Goal: Task Accomplishment & Management: Use online tool/utility

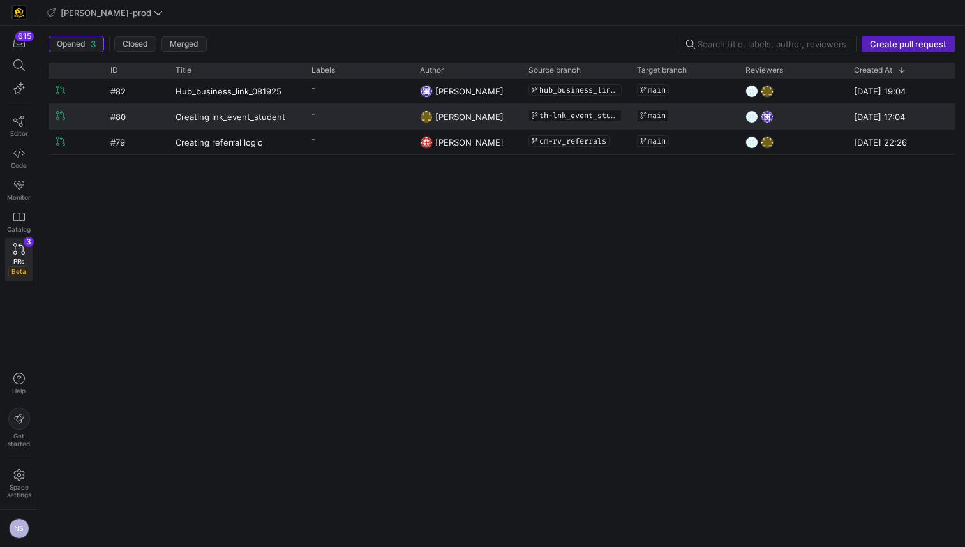
click at [485, 117] on span "[PERSON_NAME]" at bounding box center [469, 117] width 68 height 10
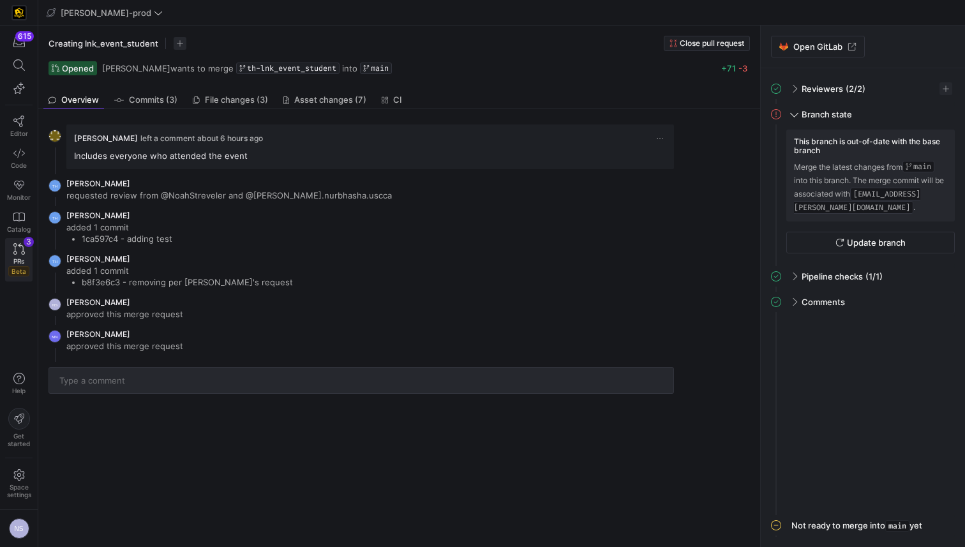
click at [22, 250] on icon at bounding box center [18, 248] width 11 height 11
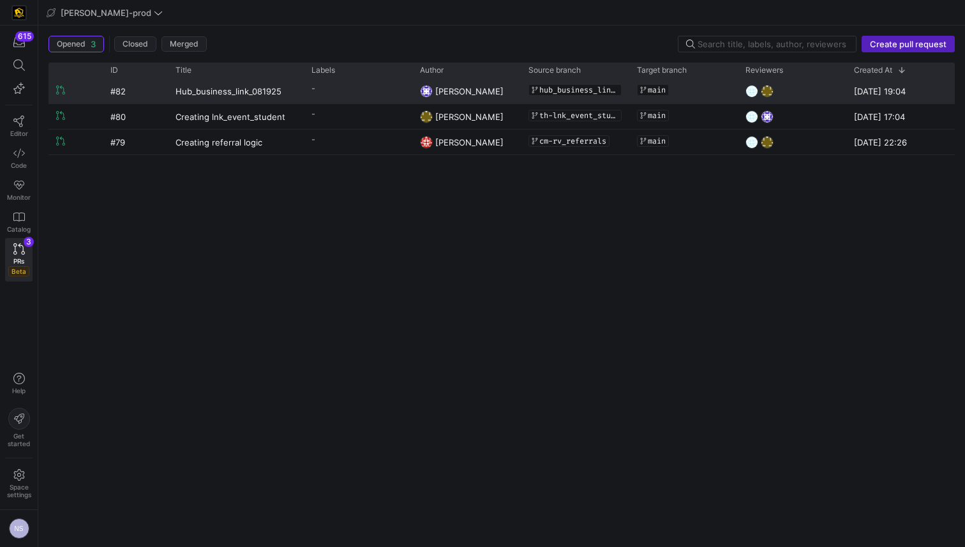
click at [440, 87] on span "[PERSON_NAME]" at bounding box center [469, 91] width 68 height 10
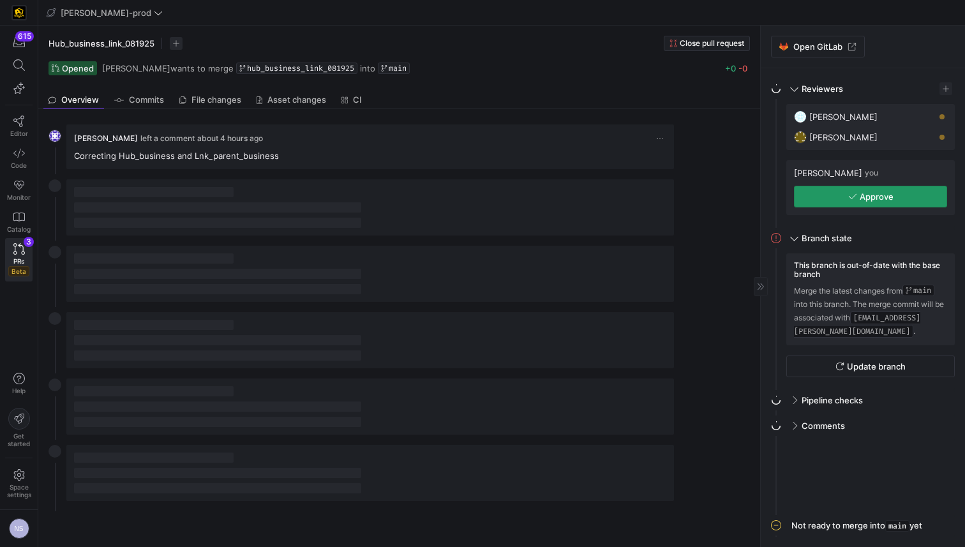
click at [882, 195] on span "Approve" at bounding box center [876, 196] width 34 height 10
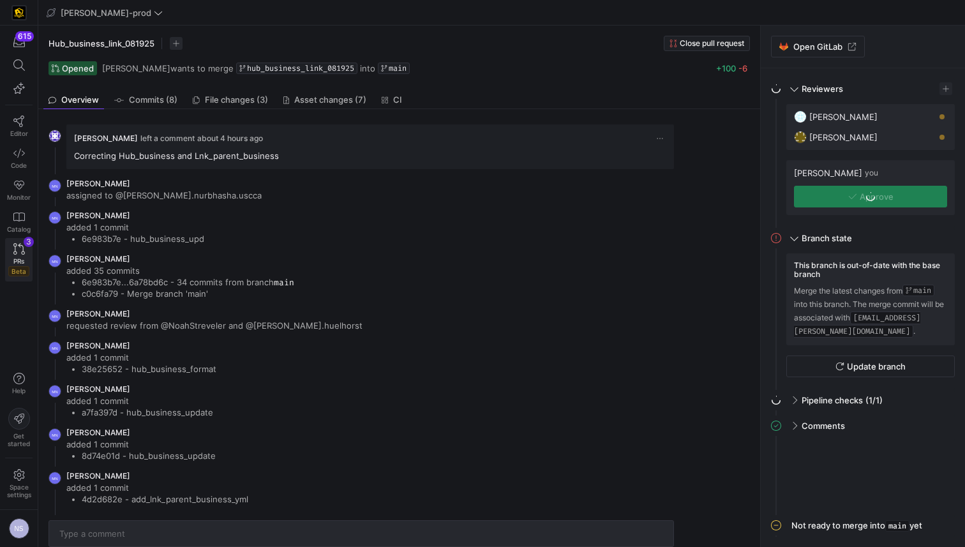
click at [20, 246] on icon at bounding box center [18, 248] width 11 height 11
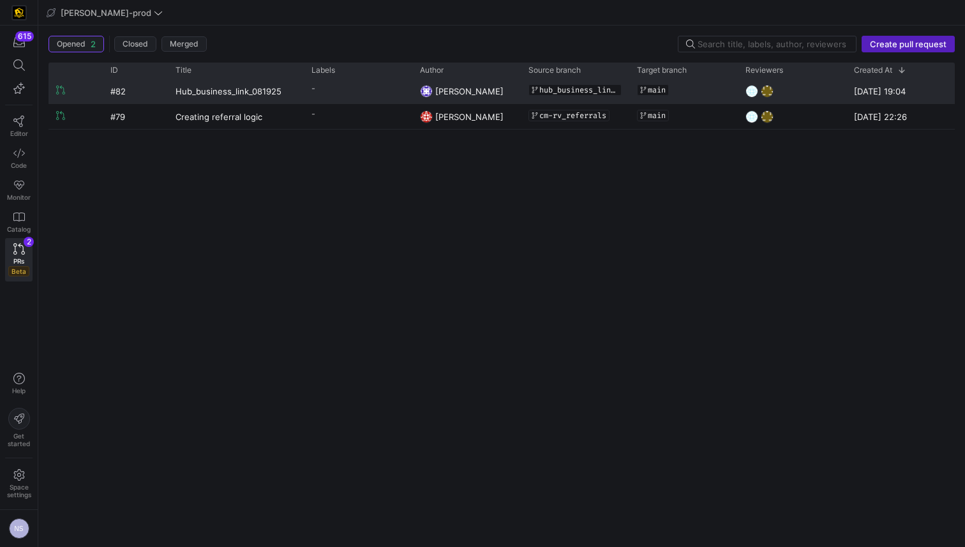
click at [387, 91] on y42-pull-request-list-view-label-cell-renderer "-" at bounding box center [357, 88] width 93 height 18
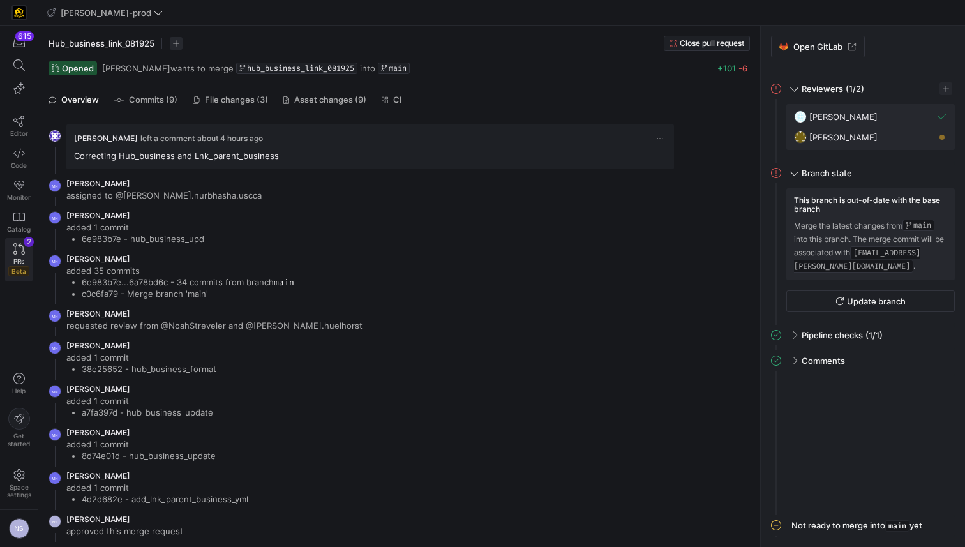
click at [22, 253] on icon at bounding box center [18, 248] width 11 height 11
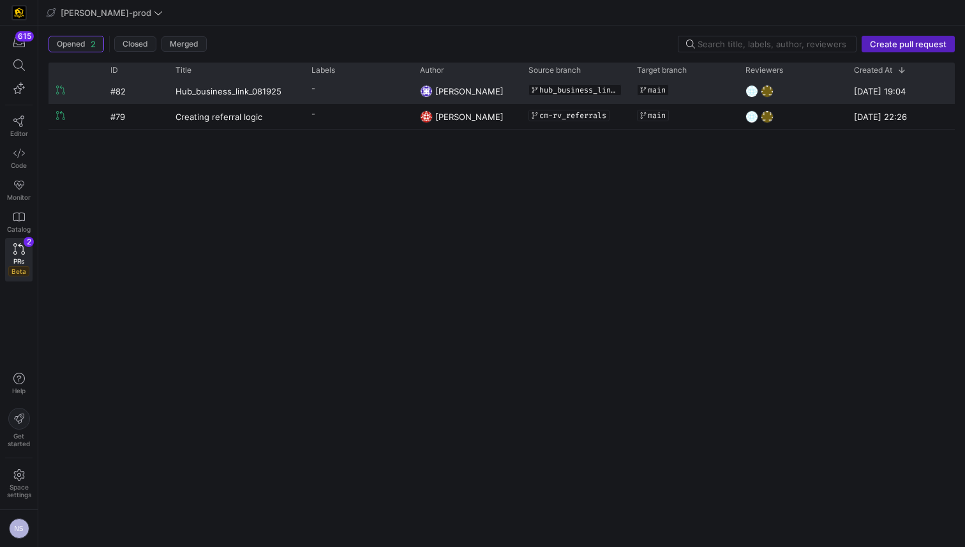
click at [404, 91] on div "-" at bounding box center [358, 90] width 108 height 25
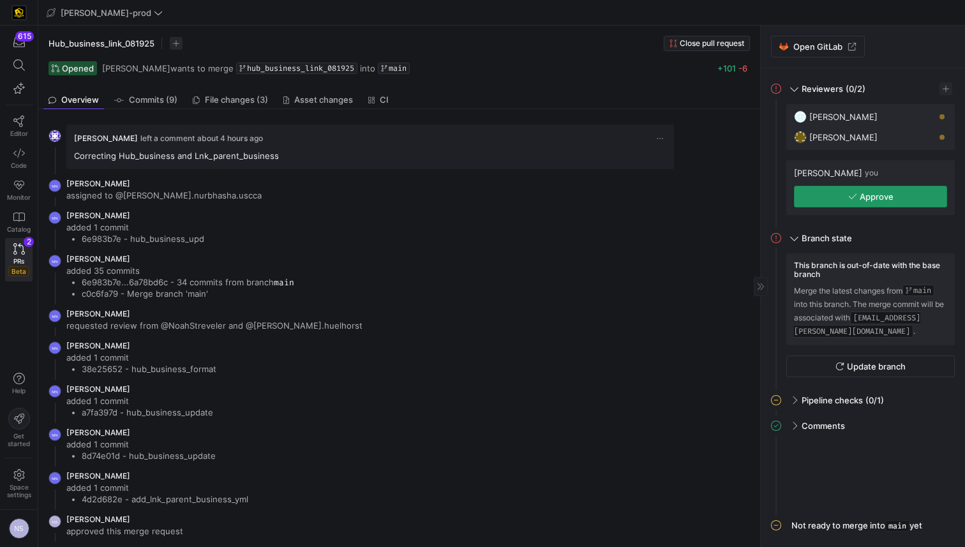
click at [880, 196] on span "Approve" at bounding box center [876, 196] width 34 height 10
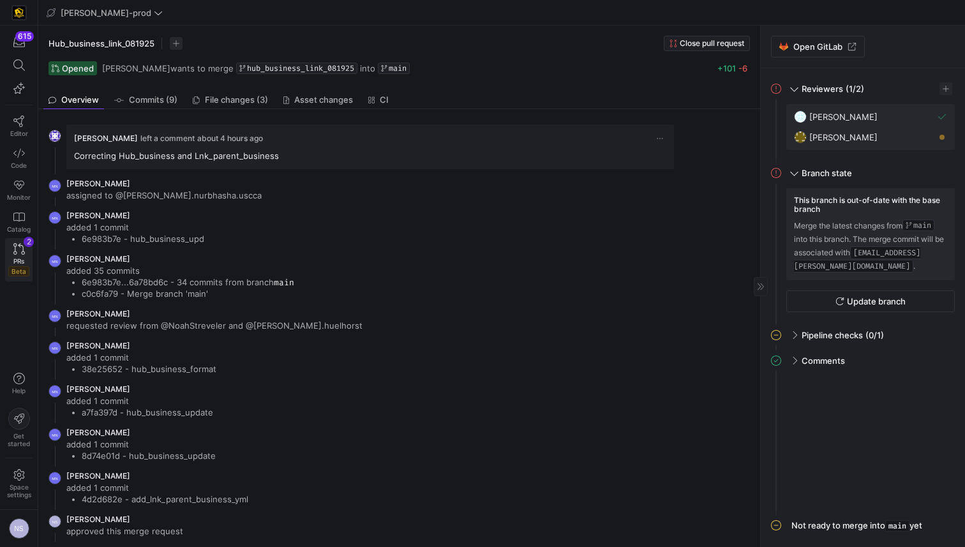
click at [13, 251] on icon at bounding box center [18, 248] width 11 height 11
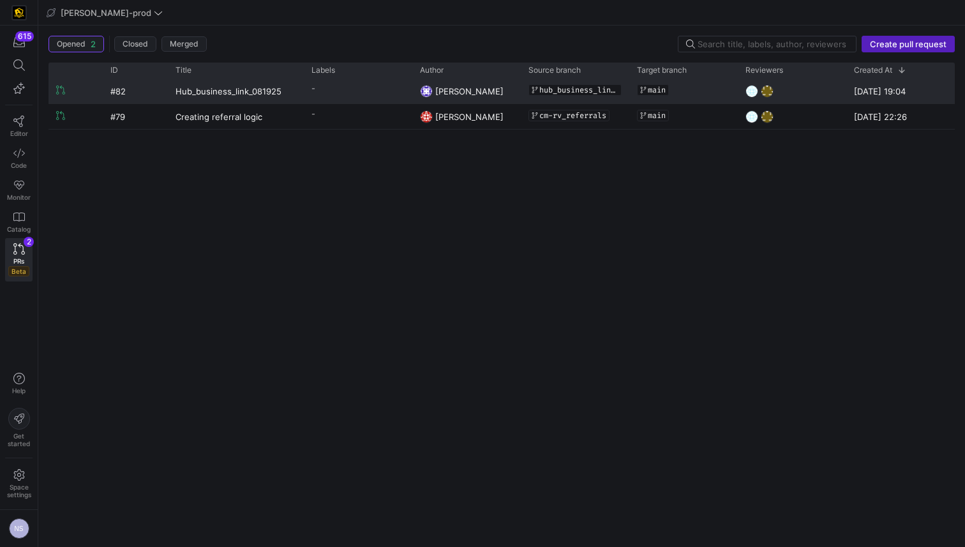
click at [600, 94] on y42-git-branch-name-display "hub_business_link_081925" at bounding box center [574, 89] width 93 height 11
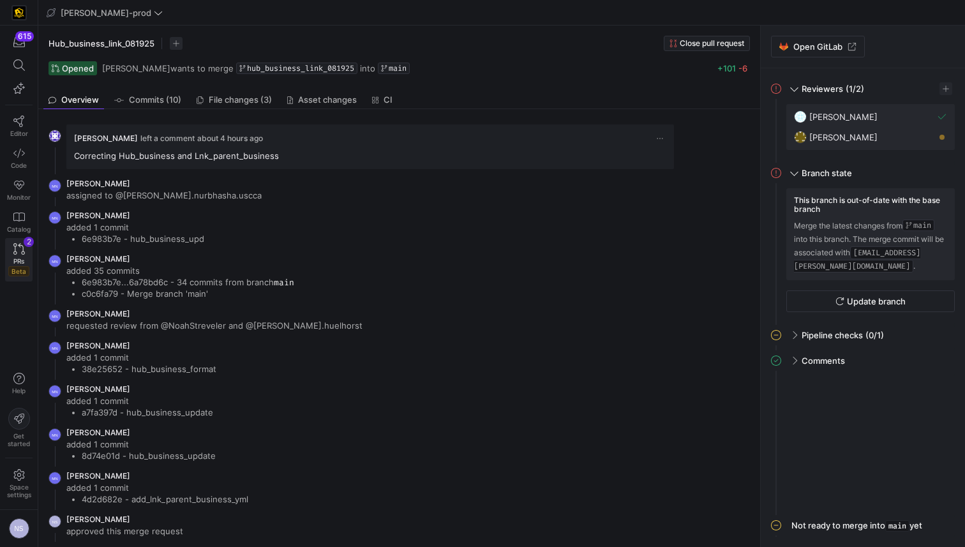
click at [26, 255] on link "PRs Beta 2" at bounding box center [18, 259] width 27 height 43
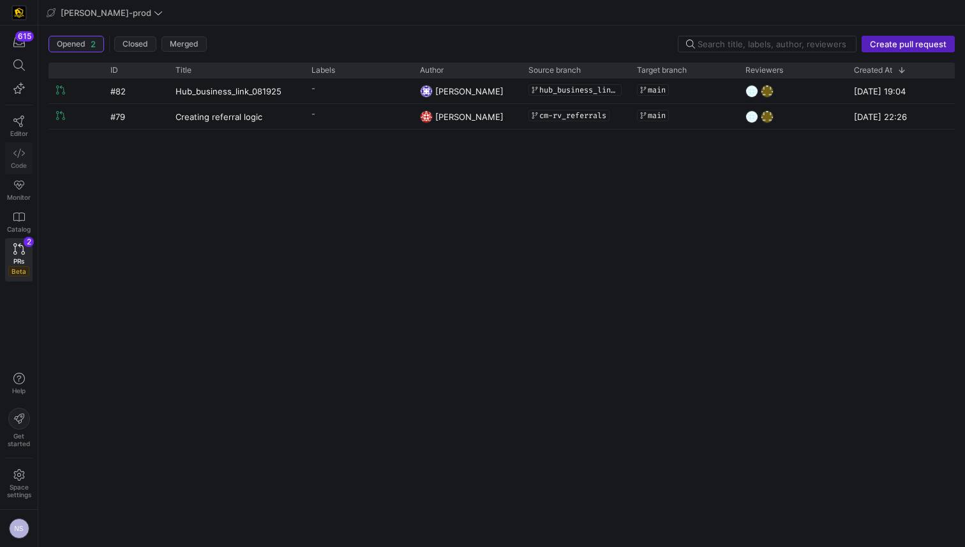
click at [15, 148] on icon at bounding box center [18, 152] width 11 height 11
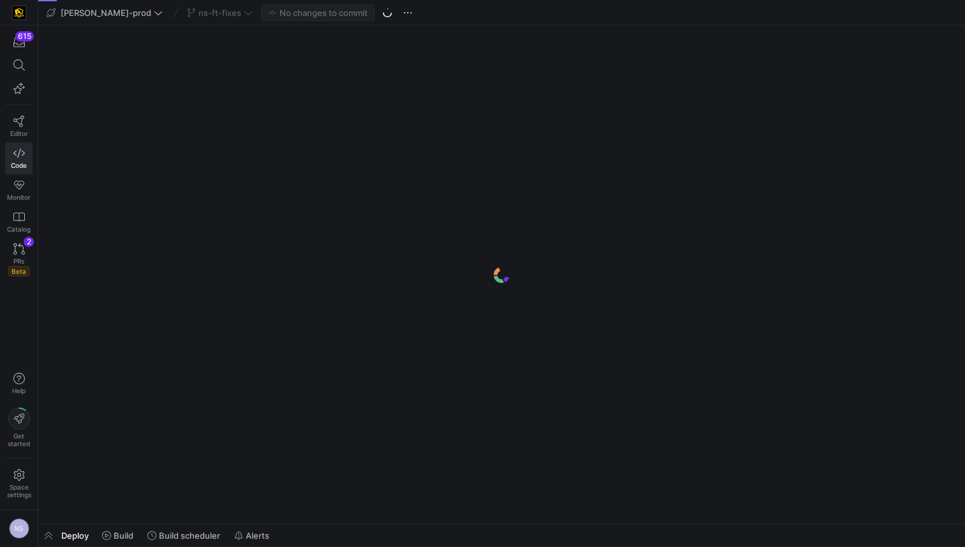
click at [199, 15] on div "ns-ft-fixes" at bounding box center [220, 12] width 72 height 17
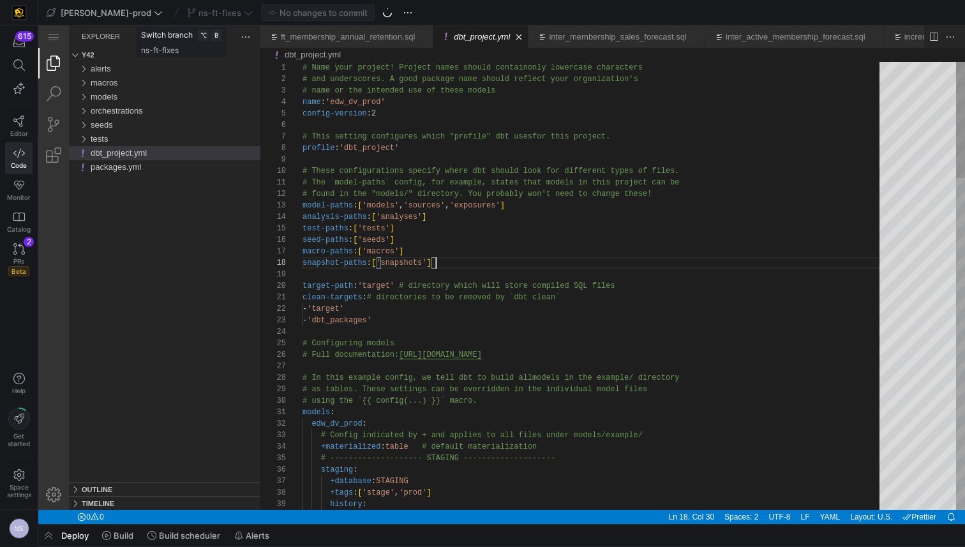
scroll to position [80, 134]
click at [211, 13] on div "ns-ft-fixes" at bounding box center [220, 12] width 72 height 17
click at [213, 13] on div "ns-ft-fixes" at bounding box center [220, 12] width 72 height 17
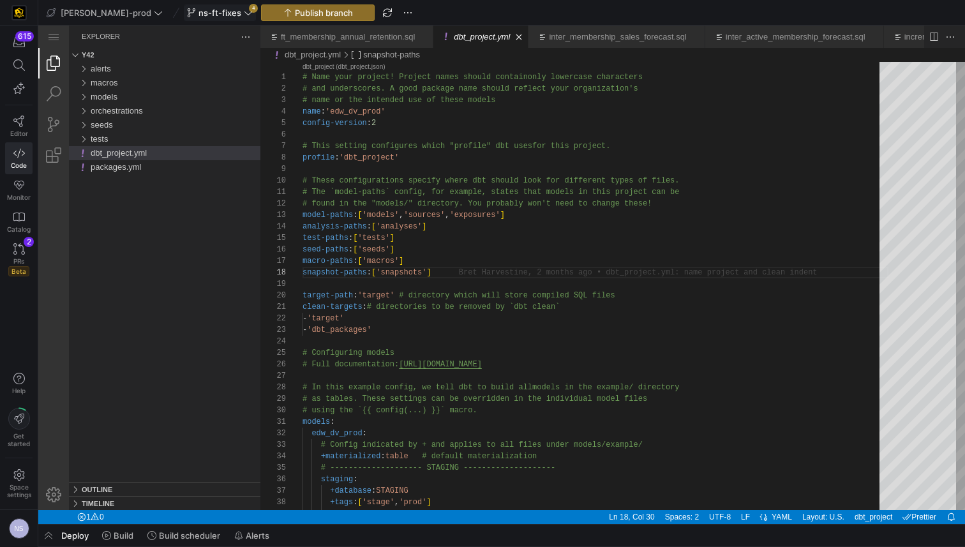
click at [198, 13] on span "ns-ft-fixes" at bounding box center [219, 13] width 43 height 10
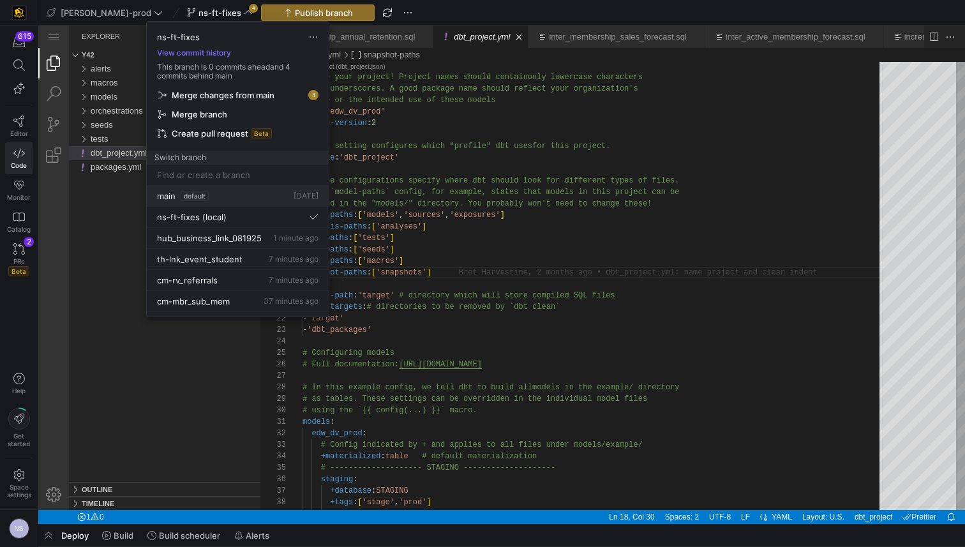
click at [221, 197] on div "main default [DATE]" at bounding box center [237, 196] width 161 height 10
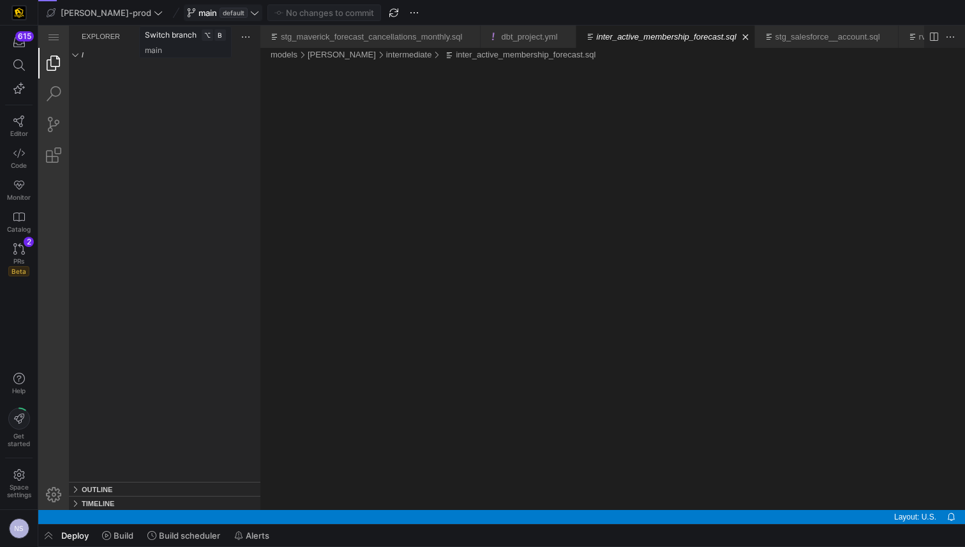
click at [219, 11] on span "default" at bounding box center [233, 13] width 28 height 10
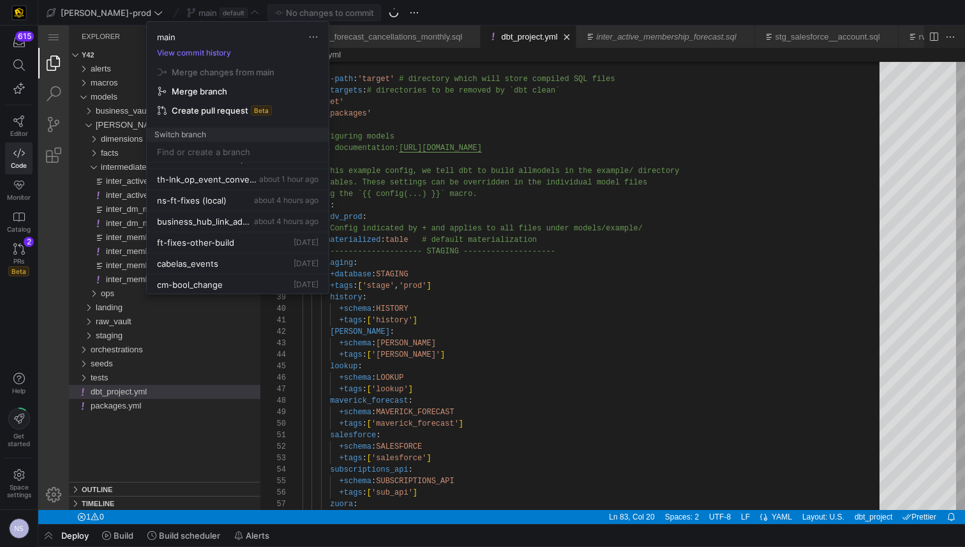
scroll to position [105, 0]
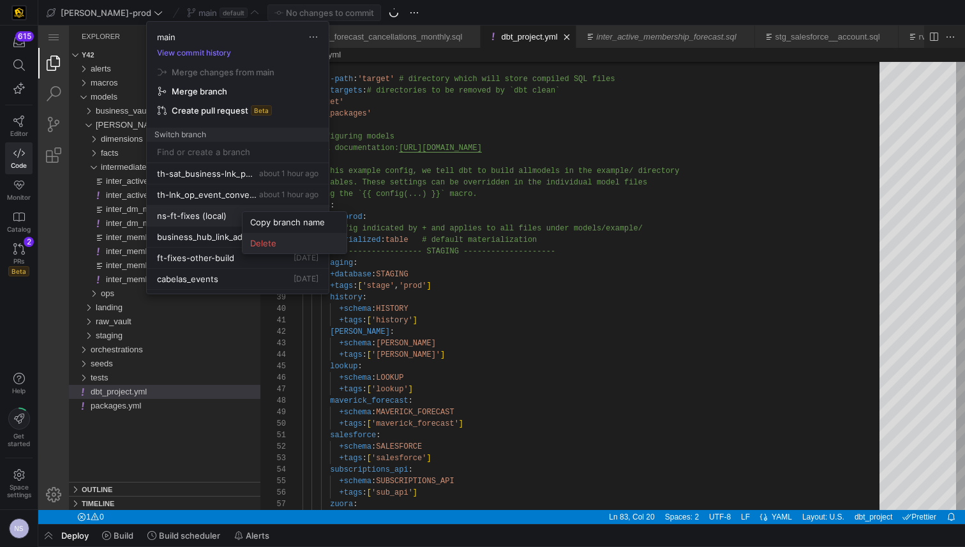
click at [269, 246] on span "Delete" at bounding box center [294, 243] width 89 height 10
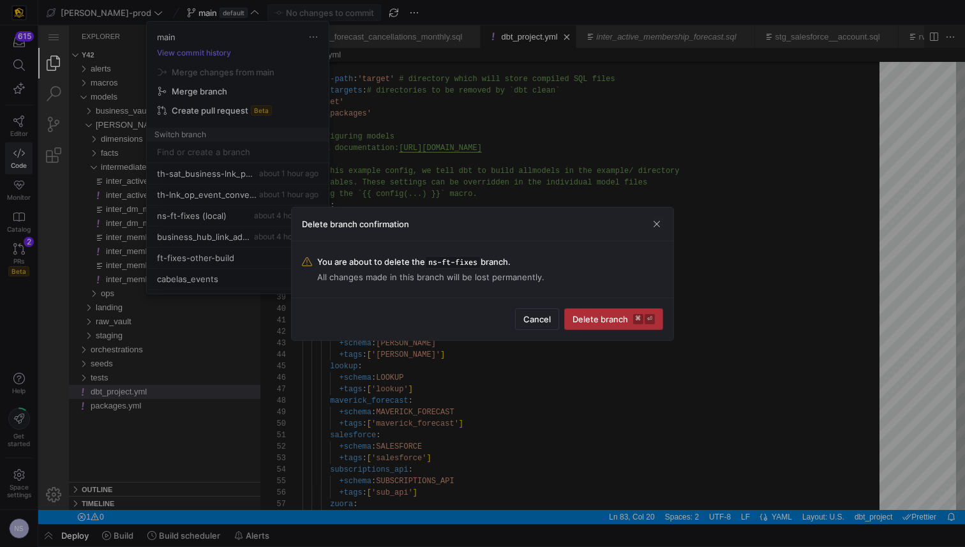
click at [622, 323] on span "submit" at bounding box center [614, 319] width 98 height 20
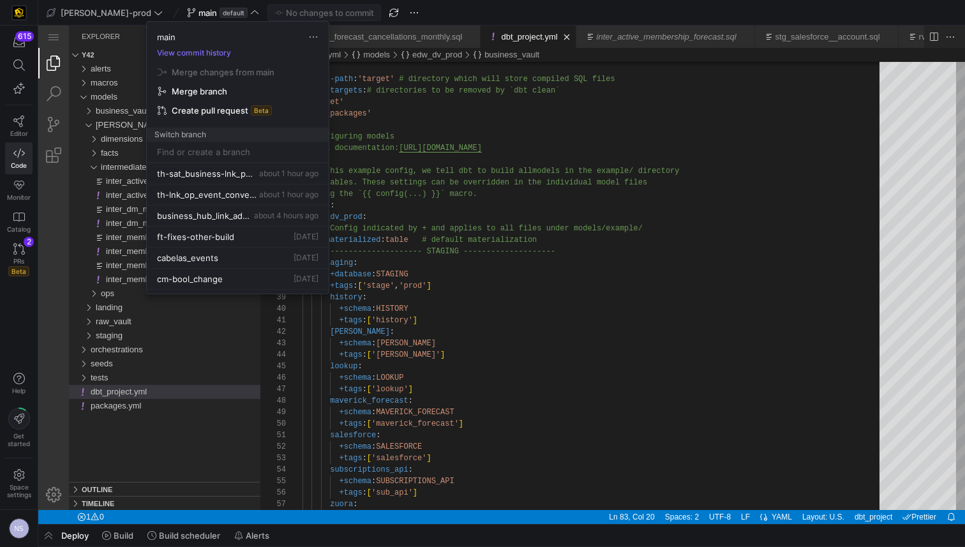
click at [26, 265] on div at bounding box center [482, 273] width 965 height 547
click at [21, 262] on span "PRs" at bounding box center [18, 261] width 11 height 8
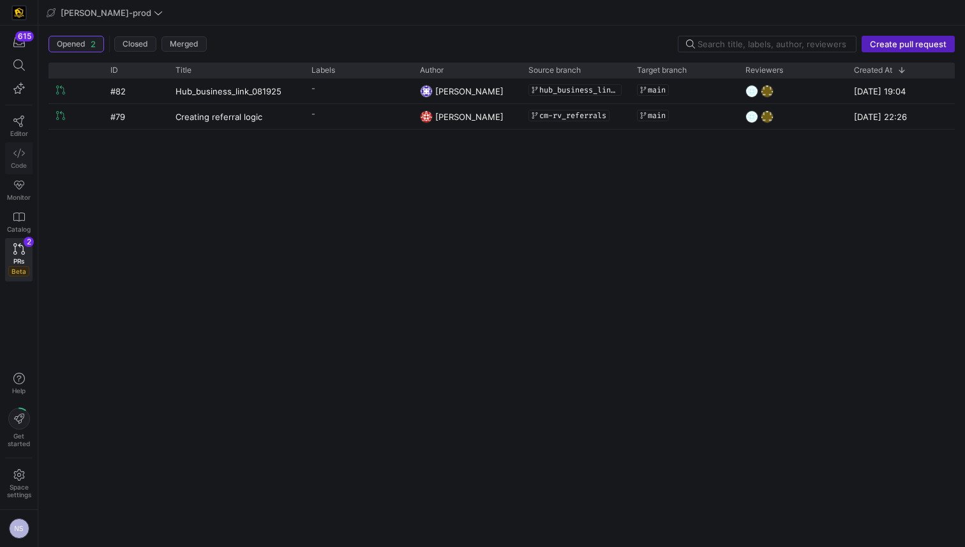
click at [20, 163] on span "Code" at bounding box center [19, 165] width 16 height 8
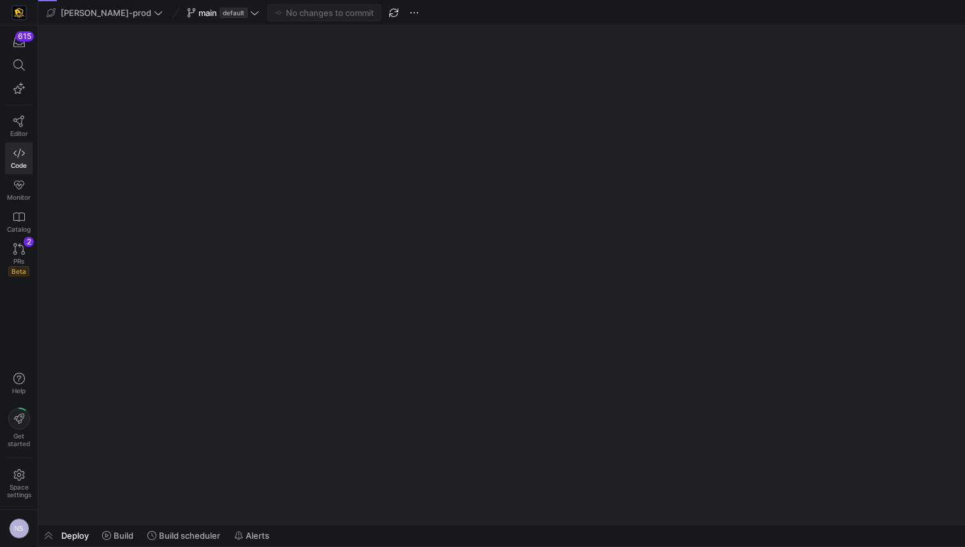
click at [219, 14] on span "default" at bounding box center [233, 13] width 28 height 10
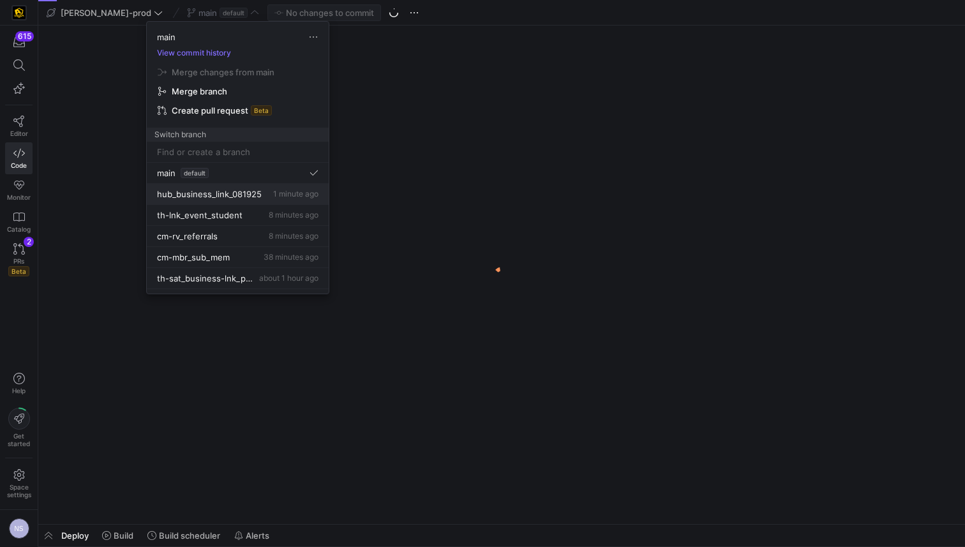
click at [214, 196] on span "hub_business_link_081925" at bounding box center [209, 194] width 105 height 10
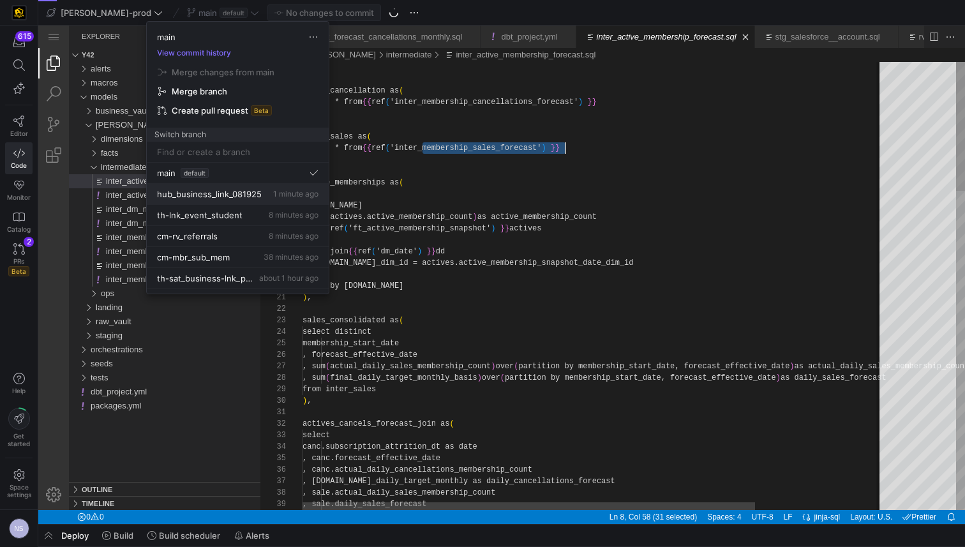
scroll to position [80, 263]
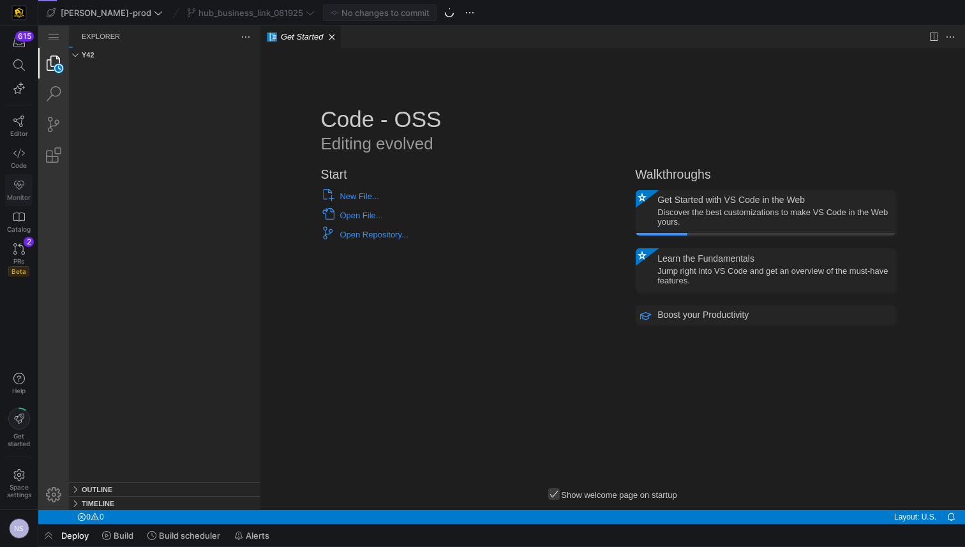
click at [18, 184] on icon at bounding box center [19, 185] width 10 height 9
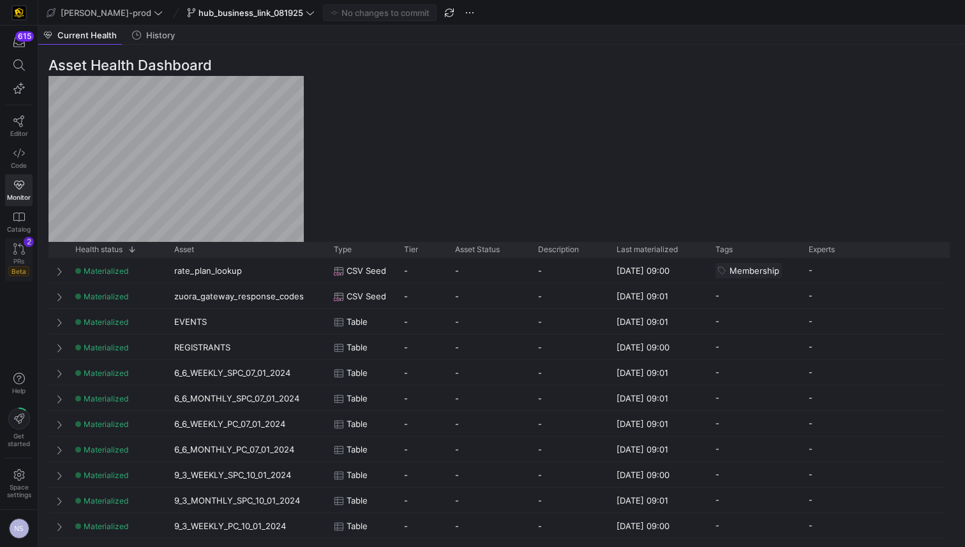
click at [15, 249] on icon at bounding box center [18, 248] width 11 height 11
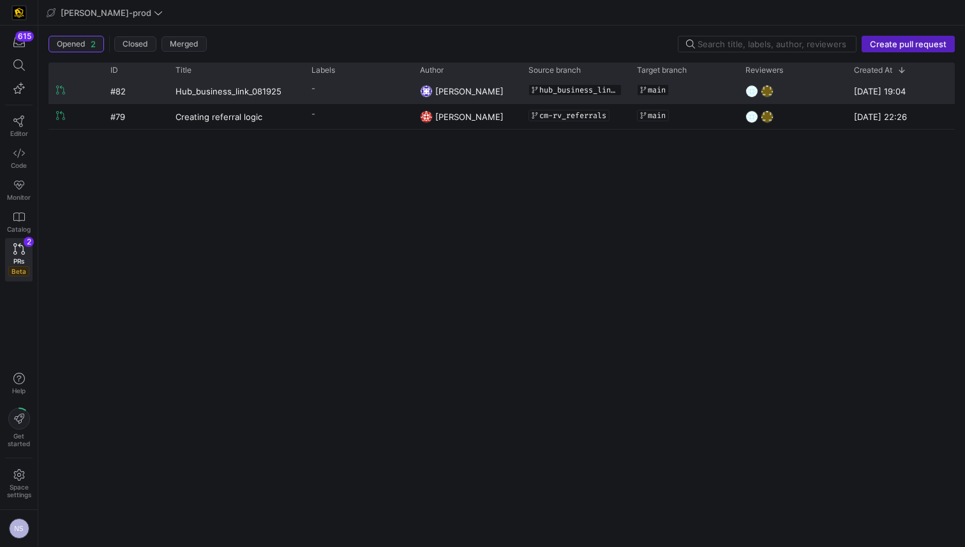
click at [478, 89] on span "[PERSON_NAME]" at bounding box center [469, 91] width 68 height 10
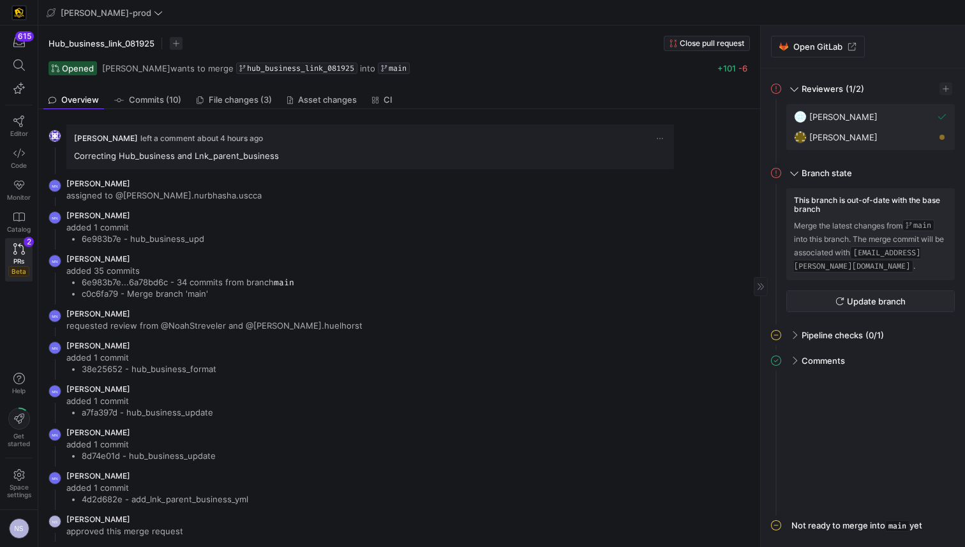
click at [857, 299] on span "Update branch" at bounding box center [876, 301] width 59 height 10
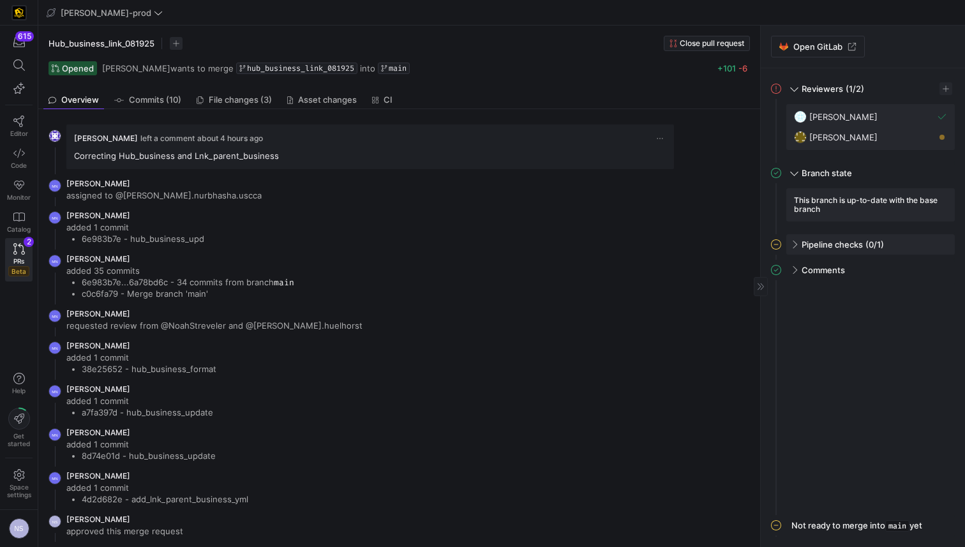
click at [892, 241] on div "Pipeline checks (0/1)" at bounding box center [870, 244] width 168 height 20
click at [928, 269] on span "button" at bounding box center [928, 271] width 13 height 13
click at [884, 286] on span "Open" at bounding box center [882, 288] width 89 height 10
click at [926, 270] on span "button" at bounding box center [928, 271] width 13 height 13
click at [905, 285] on span "Open" at bounding box center [882, 288] width 89 height 10
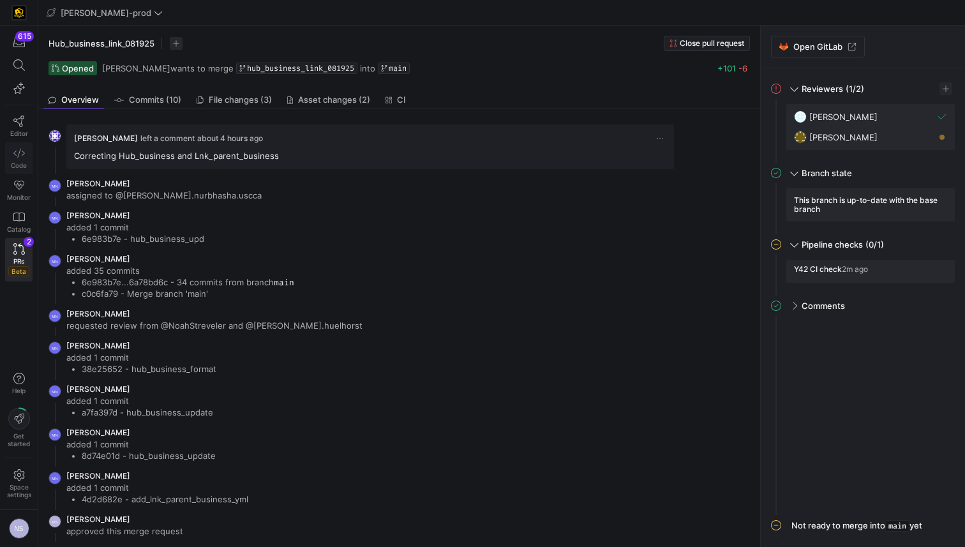
click at [22, 156] on icon at bounding box center [18, 152] width 11 height 11
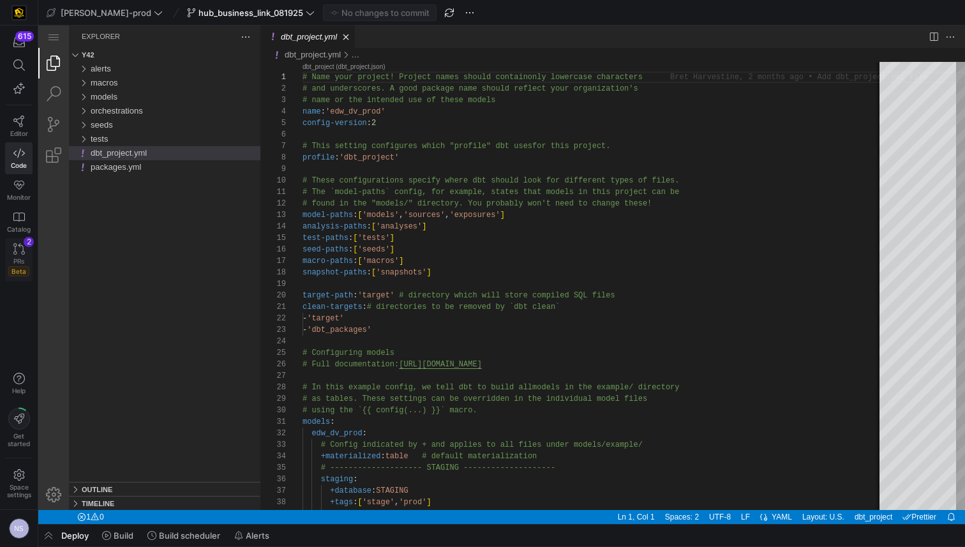
click at [21, 255] on link "PRs Beta 2" at bounding box center [18, 259] width 27 height 43
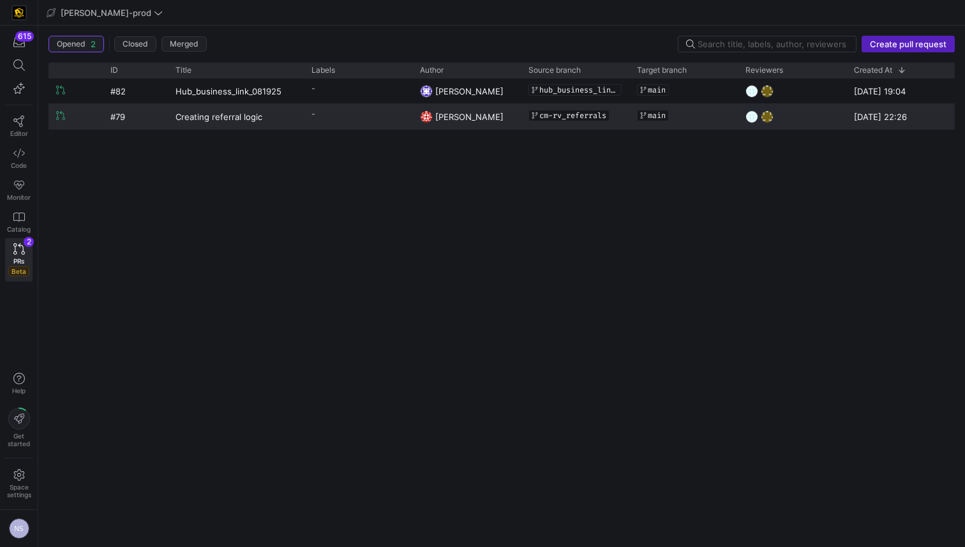
click at [442, 113] on span "[PERSON_NAME]" at bounding box center [469, 117] width 68 height 10
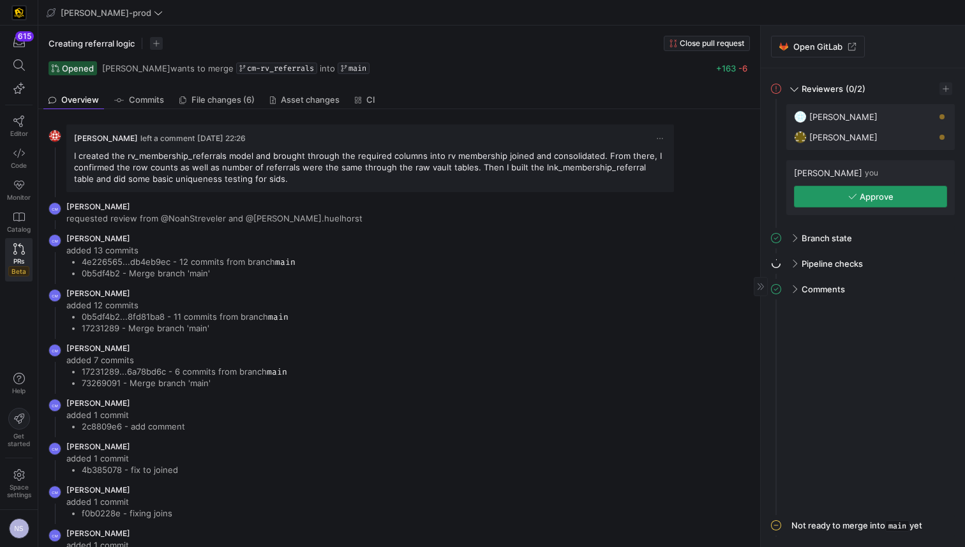
click at [845, 198] on span "button" at bounding box center [870, 196] width 152 height 20
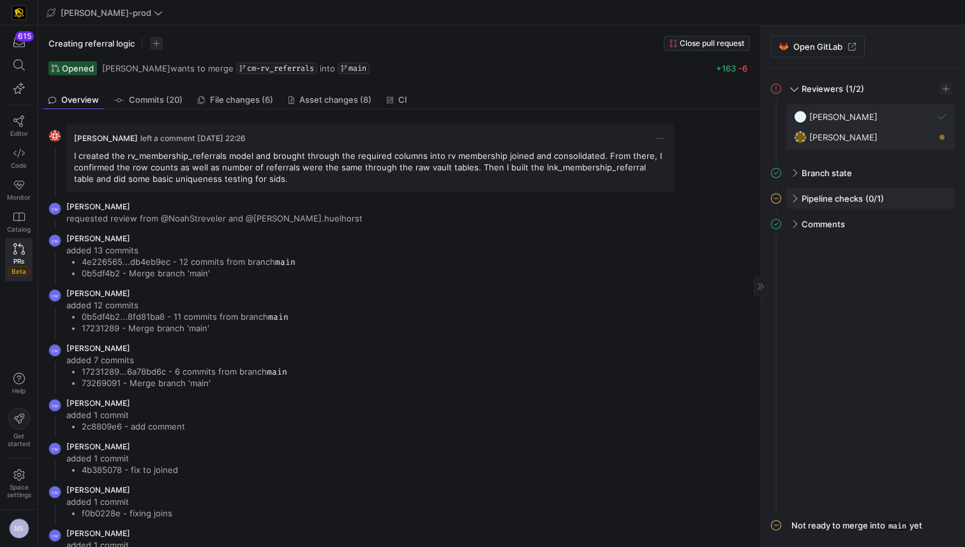
click at [896, 200] on div "Pipeline checks (0/1)" at bounding box center [870, 198] width 168 height 20
click at [924, 222] on span "button" at bounding box center [928, 225] width 13 height 13
click at [876, 238] on span "Open" at bounding box center [882, 242] width 89 height 10
click at [936, 226] on span "button" at bounding box center [937, 225] width 13 height 13
click at [900, 242] on span "Open" at bounding box center [891, 242] width 89 height 10
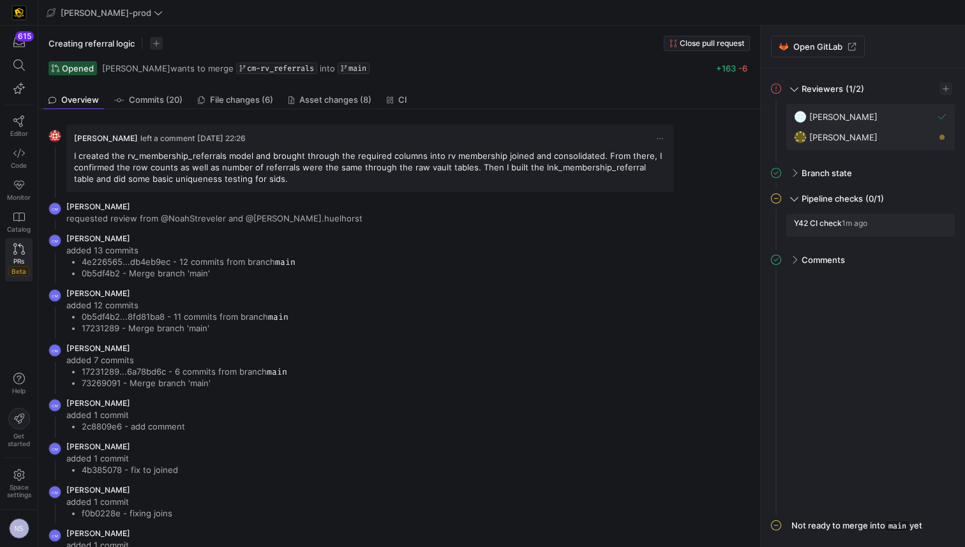
click at [20, 255] on link "PRs Beta" at bounding box center [18, 259] width 27 height 43
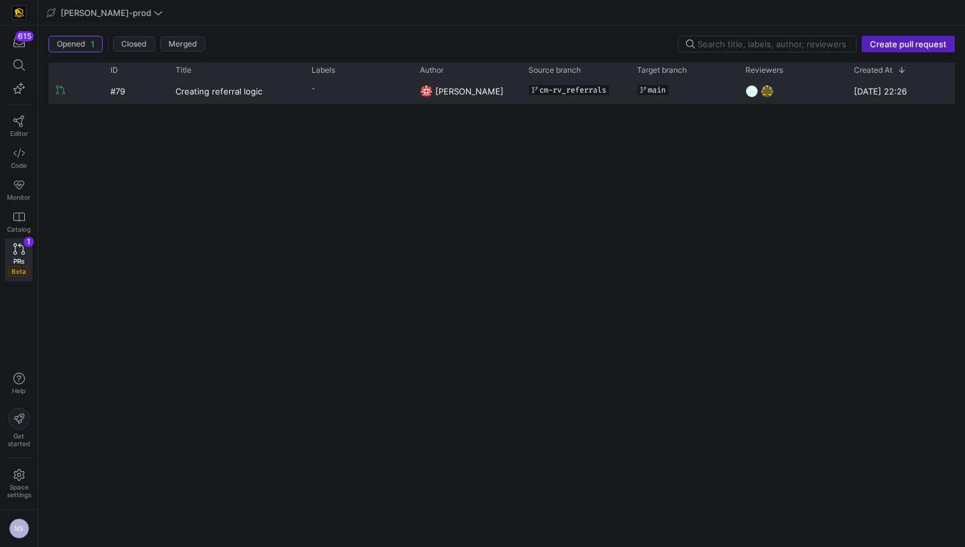
click at [378, 88] on y42-pull-request-list-view-label-cell-renderer "-" at bounding box center [357, 88] width 93 height 18
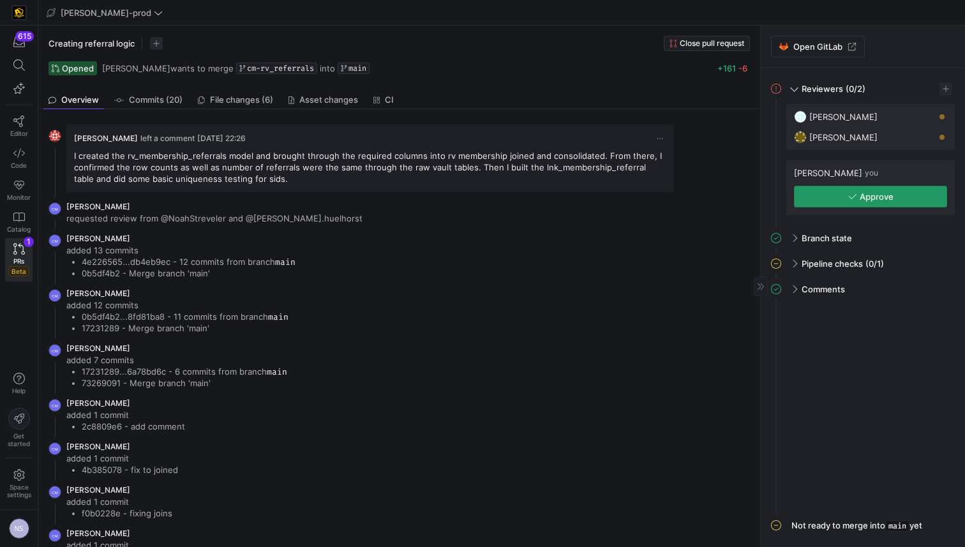
click at [868, 198] on span "Approve" at bounding box center [876, 196] width 34 height 10
click at [906, 267] on div "Pipeline checks (0/1)" at bounding box center [870, 263] width 168 height 20
click at [940, 294] on span "button" at bounding box center [937, 290] width 13 height 13
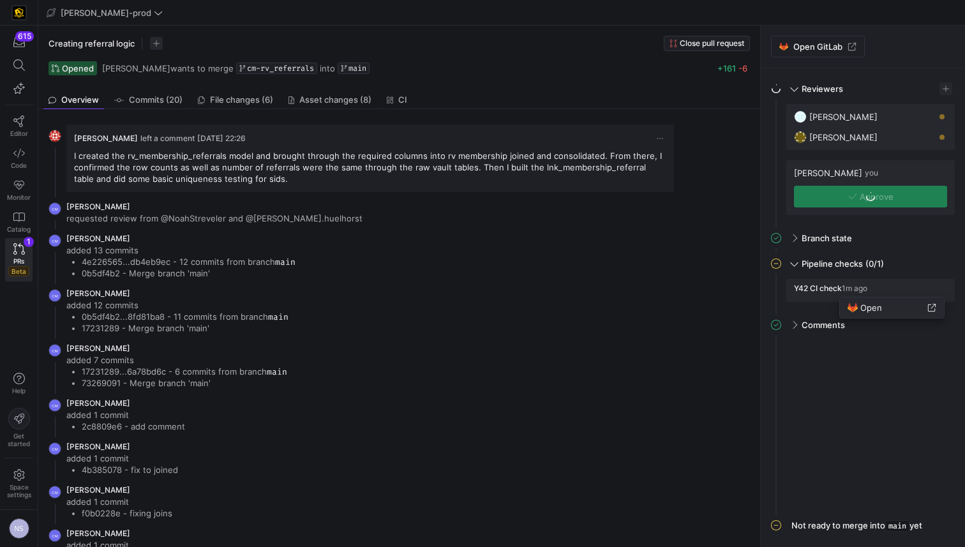
click at [906, 303] on span "Open" at bounding box center [891, 307] width 89 height 10
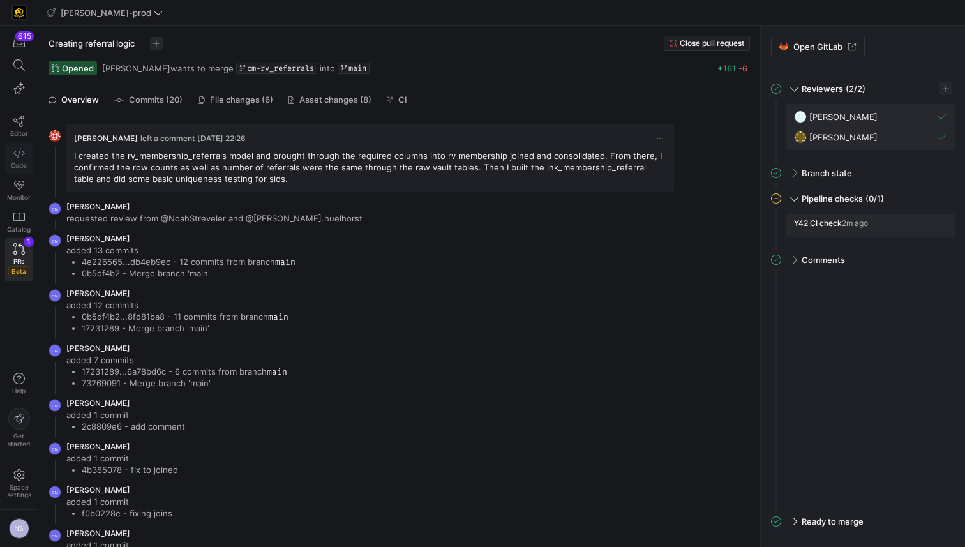
click at [19, 155] on icon at bounding box center [18, 152] width 11 height 11
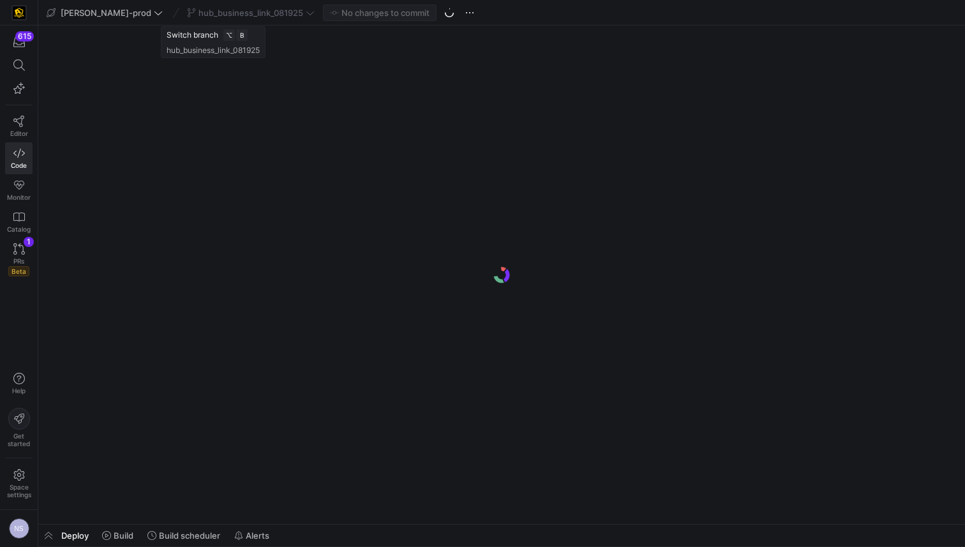
click at [250, 7] on div "hub_business_link_081925" at bounding box center [251, 12] width 134 height 17
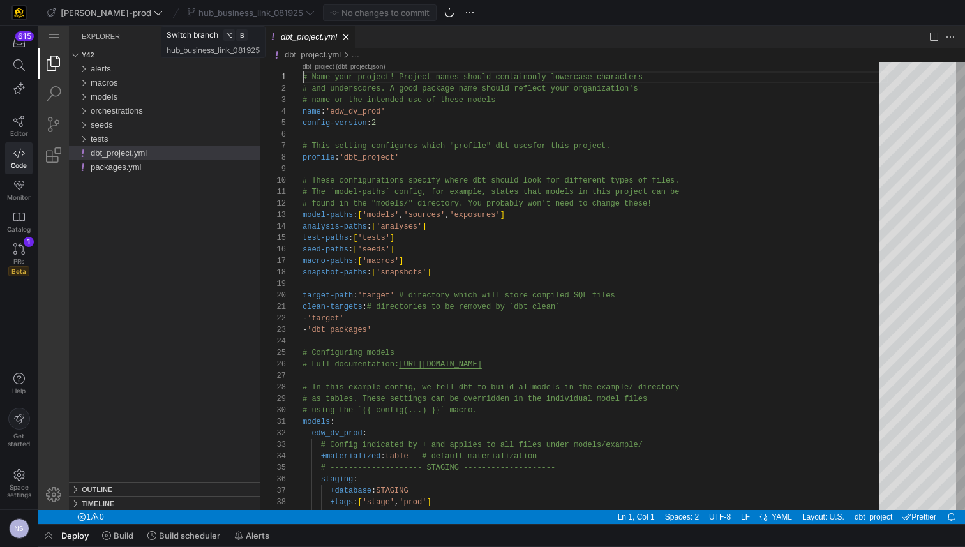
click at [277, 12] on div "hub_business_link_081925" at bounding box center [251, 12] width 134 height 17
click at [267, 12] on div "hub_business_link_081925" at bounding box center [251, 12] width 134 height 17
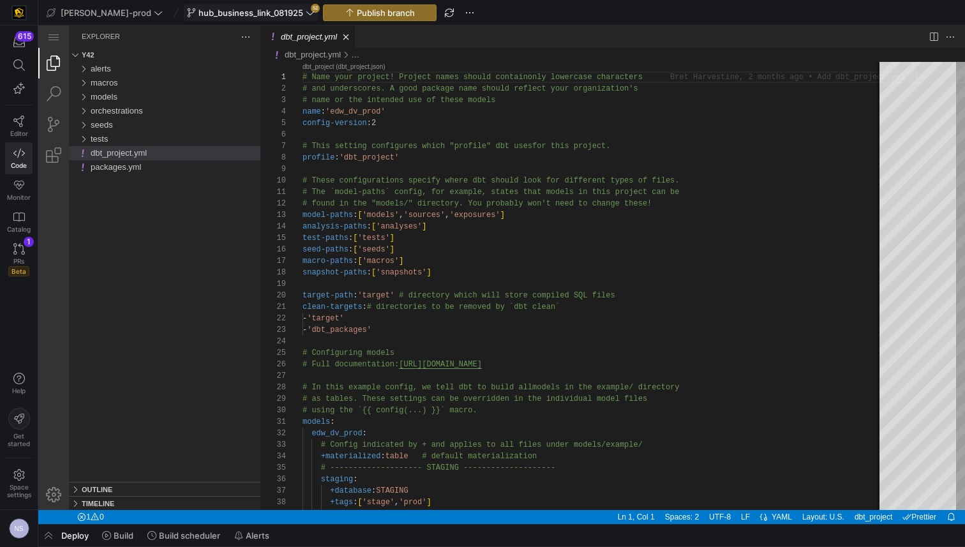
click at [239, 10] on span "hub_business_link_081925" at bounding box center [250, 13] width 105 height 10
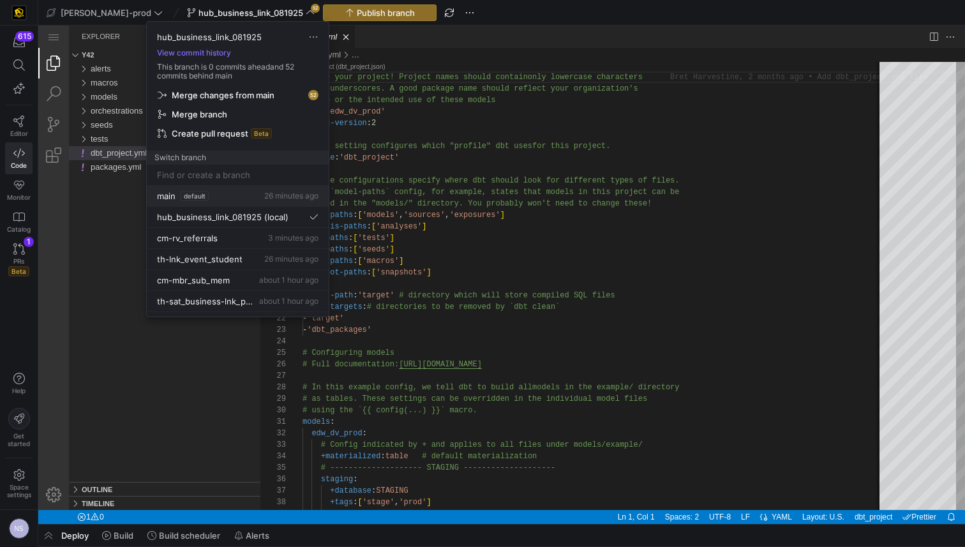
click at [225, 193] on div "main default 26 minutes ago" at bounding box center [237, 196] width 161 height 10
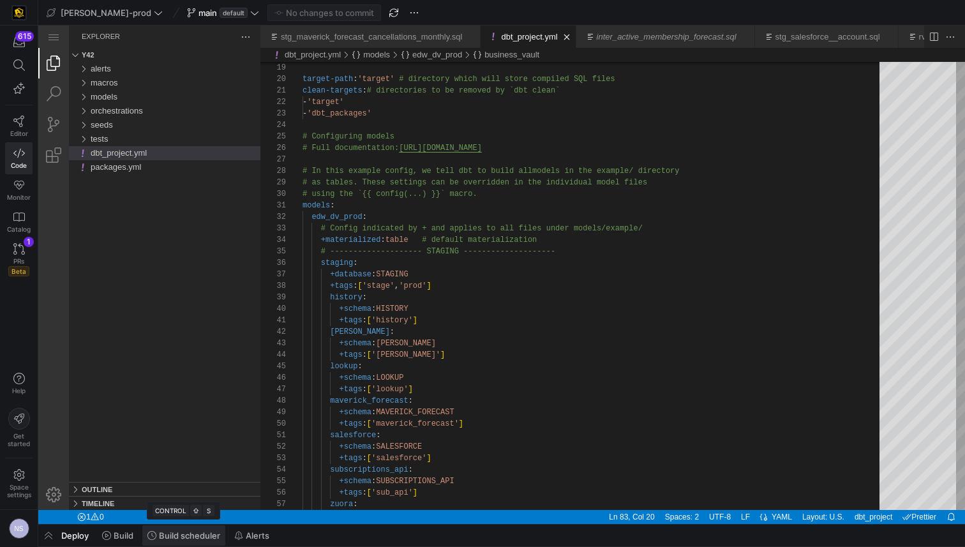
click at [197, 536] on span "Build scheduler" at bounding box center [189, 535] width 61 height 10
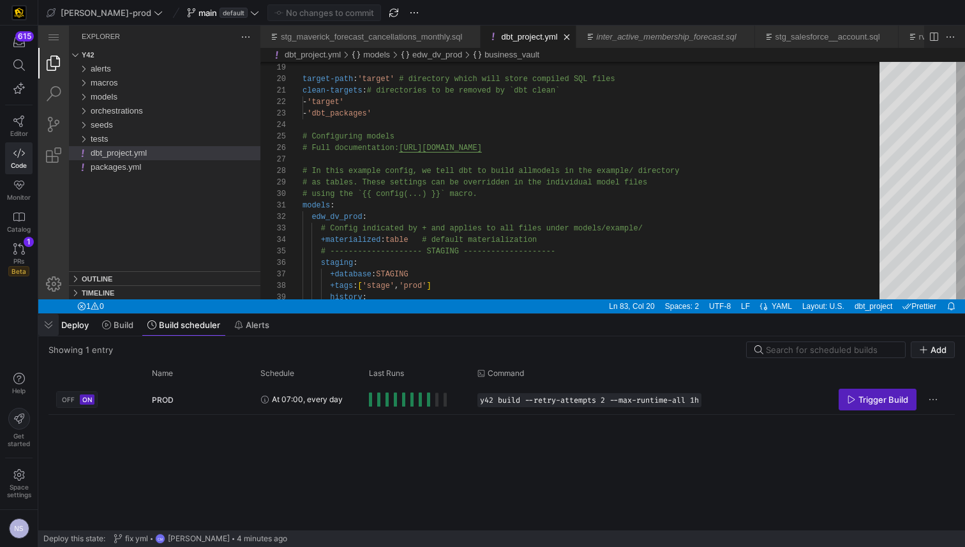
click at [48, 325] on span "button" at bounding box center [48, 325] width 20 height 22
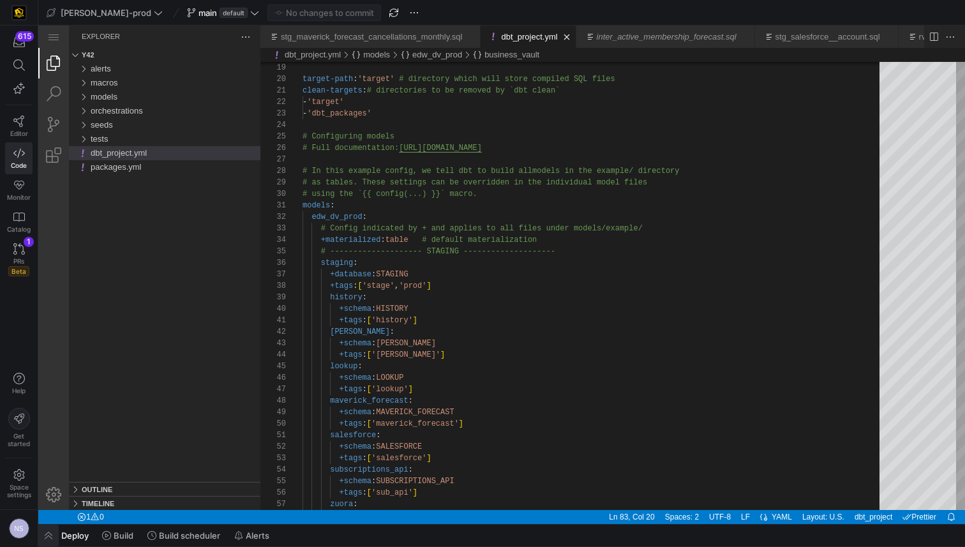
click at [46, 534] on span "button" at bounding box center [48, 535] width 20 height 22
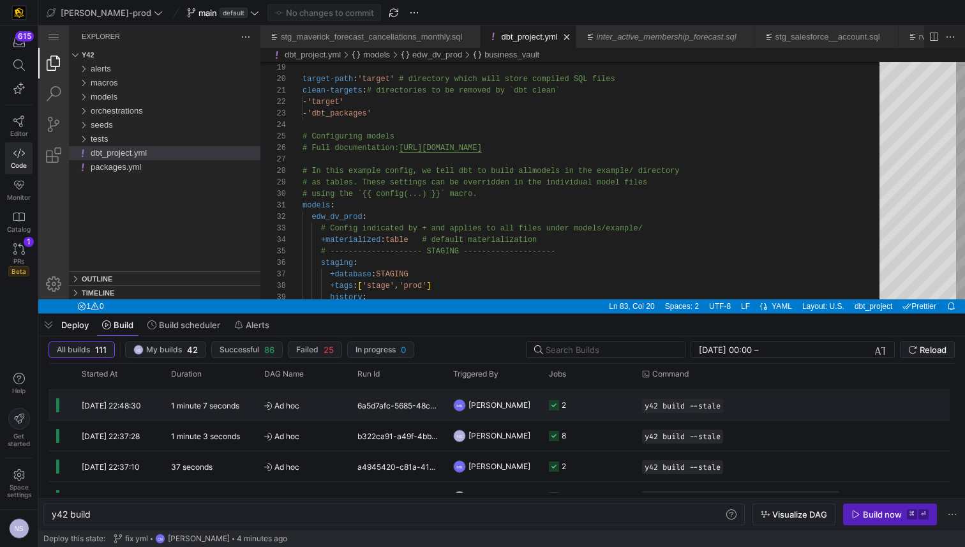
scroll to position [65, 0]
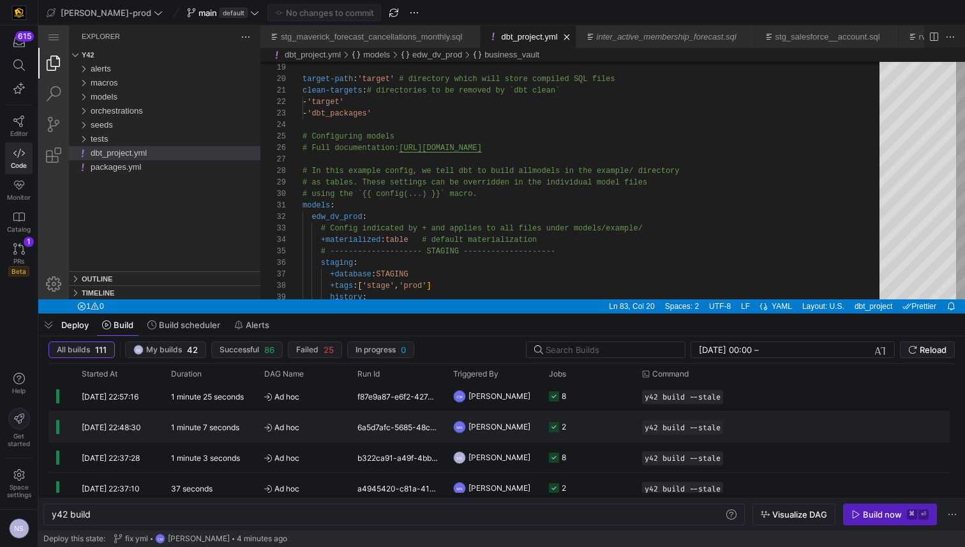
click at [598, 424] on y42-job-status-cell-renderer "2" at bounding box center [588, 426] width 78 height 29
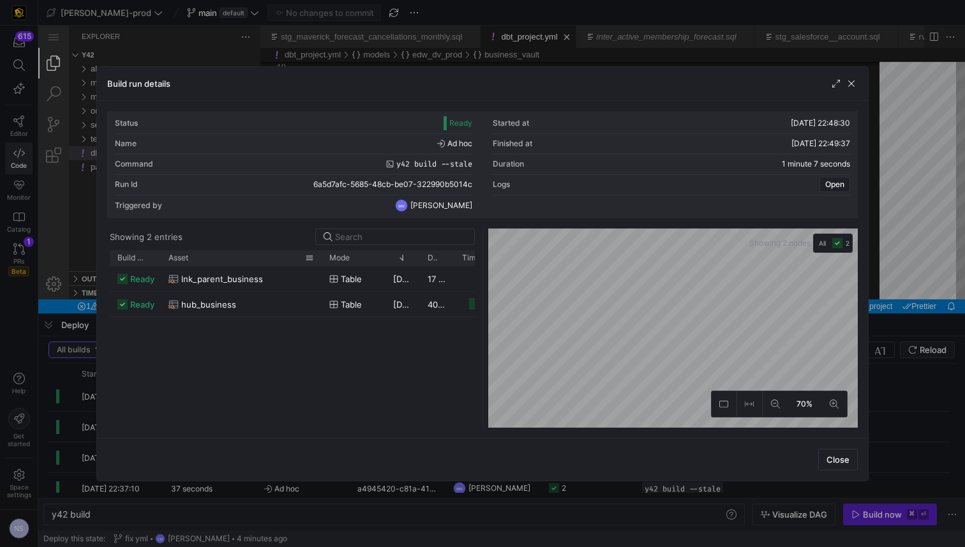
drag, startPoint x: 193, startPoint y: 256, endPoint x: 318, endPoint y: 257, distance: 125.0
click at [319, 257] on div at bounding box center [321, 257] width 5 height 15
click at [249, 302] on div "hub_business" at bounding box center [240, 304] width 145 height 25
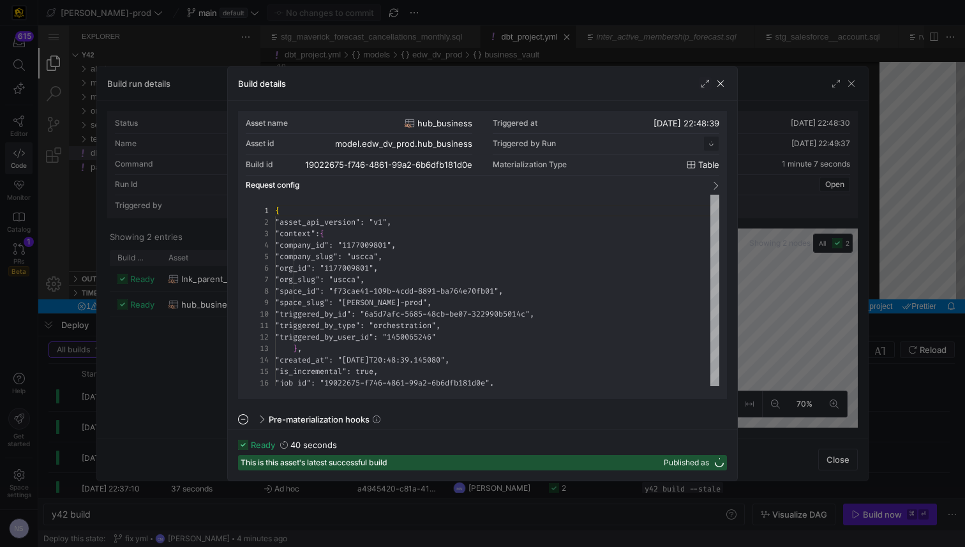
scroll to position [115, 0]
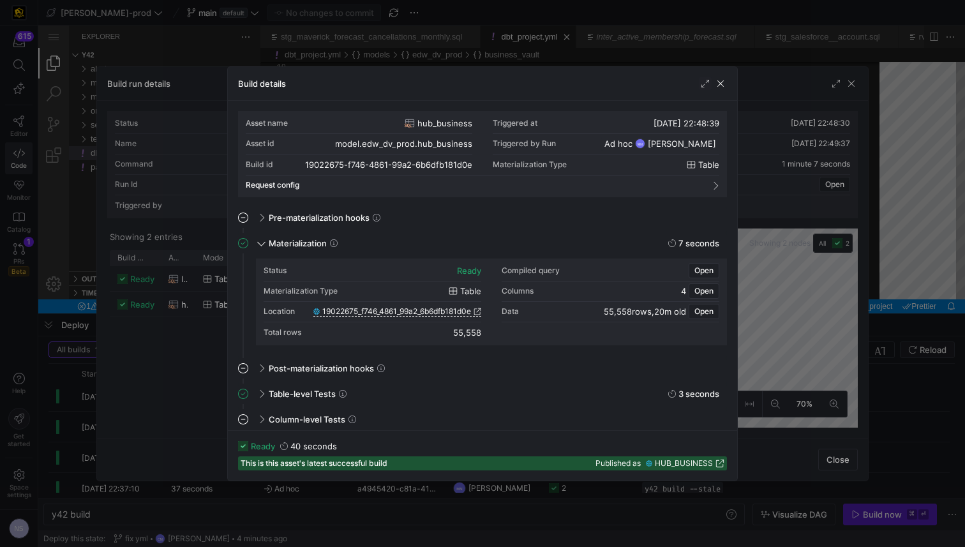
click at [806, 309] on div at bounding box center [482, 273] width 965 height 547
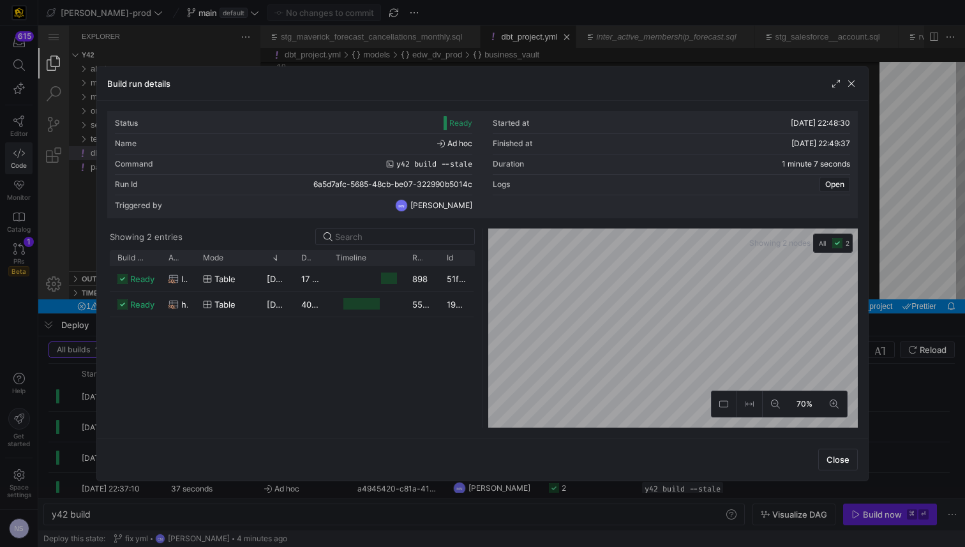
click at [958, 317] on div at bounding box center [482, 273] width 965 height 547
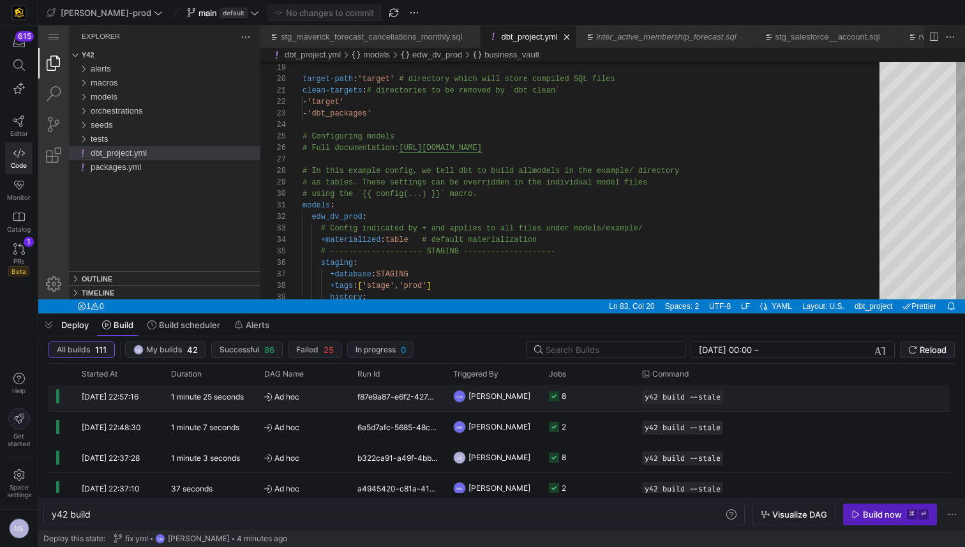
scroll to position [0, 0]
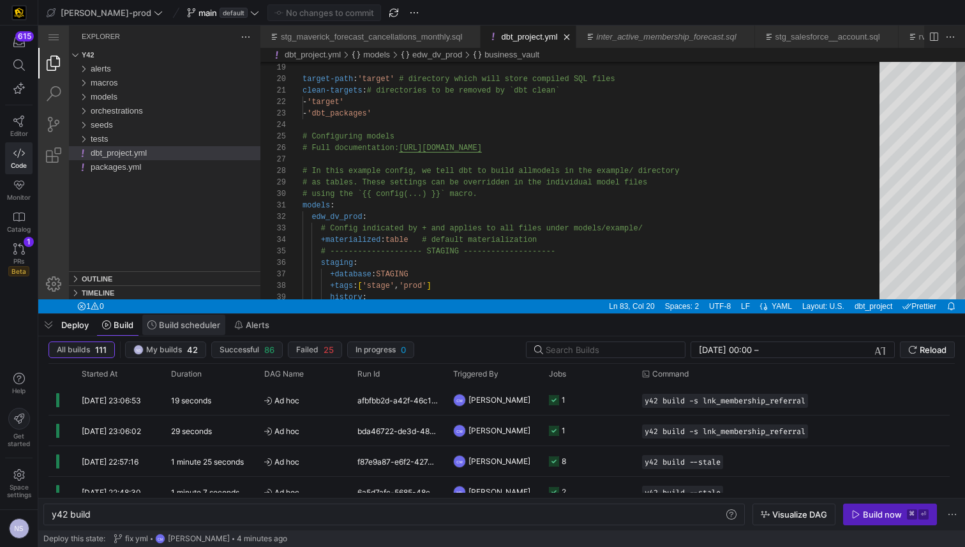
click at [191, 332] on span at bounding box center [183, 324] width 83 height 20
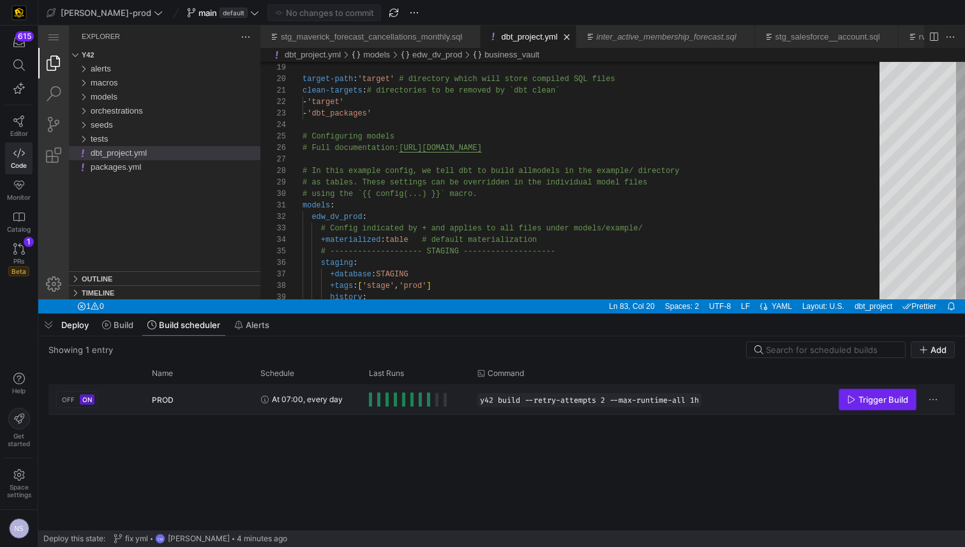
click at [858, 401] on span "Trigger Build" at bounding box center [883, 399] width 50 height 10
click at [123, 325] on span "Build" at bounding box center [124, 325] width 20 height 10
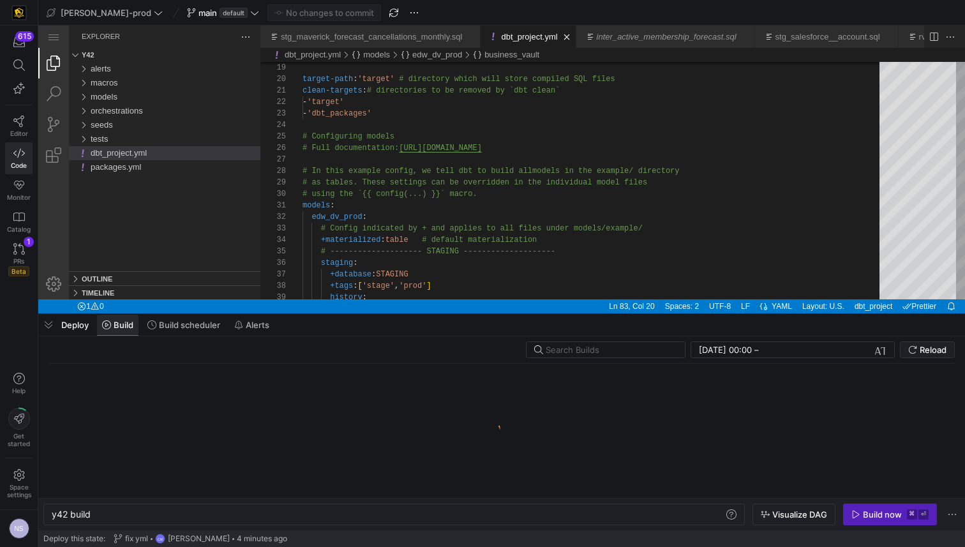
scroll to position [0, 38]
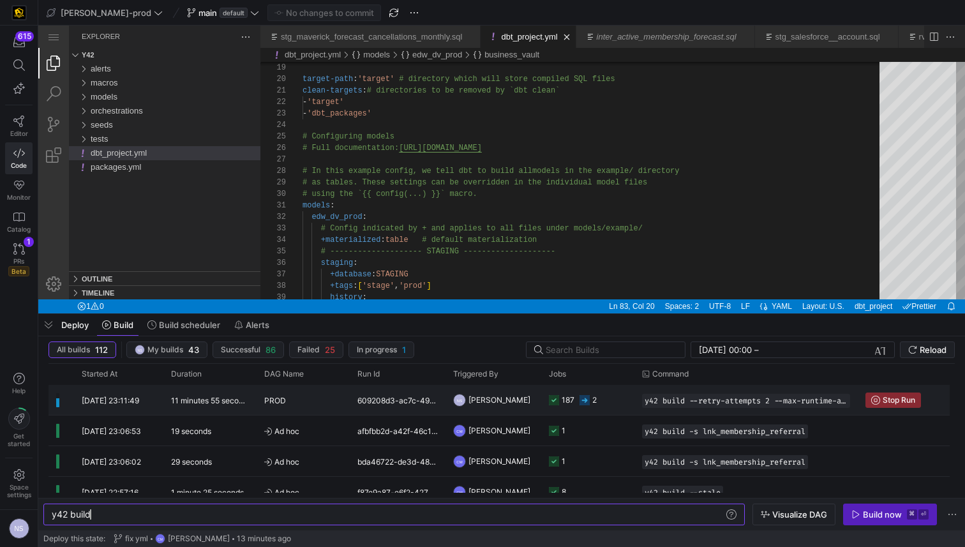
click at [408, 394] on div "609208d3-ac7c-494a-a930-4ef434077d41" at bounding box center [398, 400] width 96 height 30
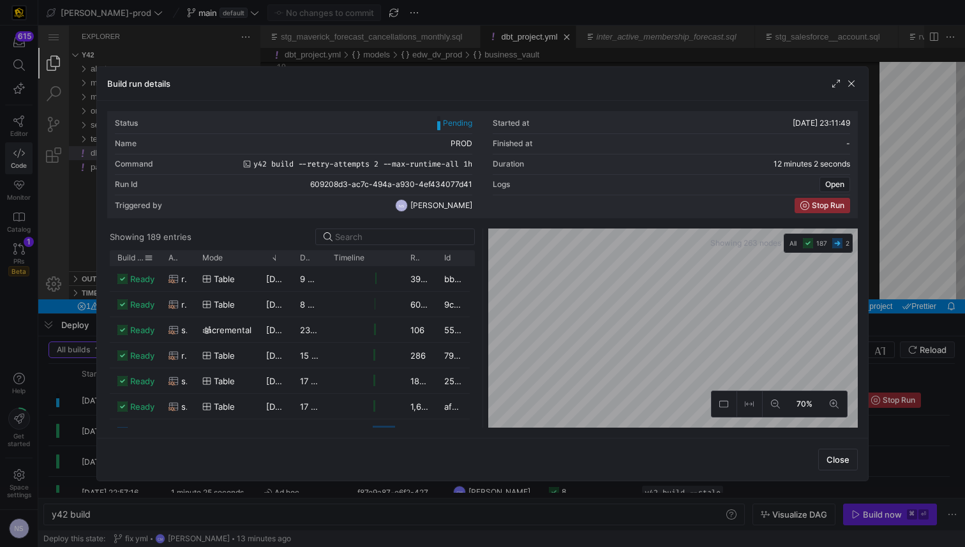
click at [131, 255] on span "Build status" at bounding box center [130, 257] width 27 height 9
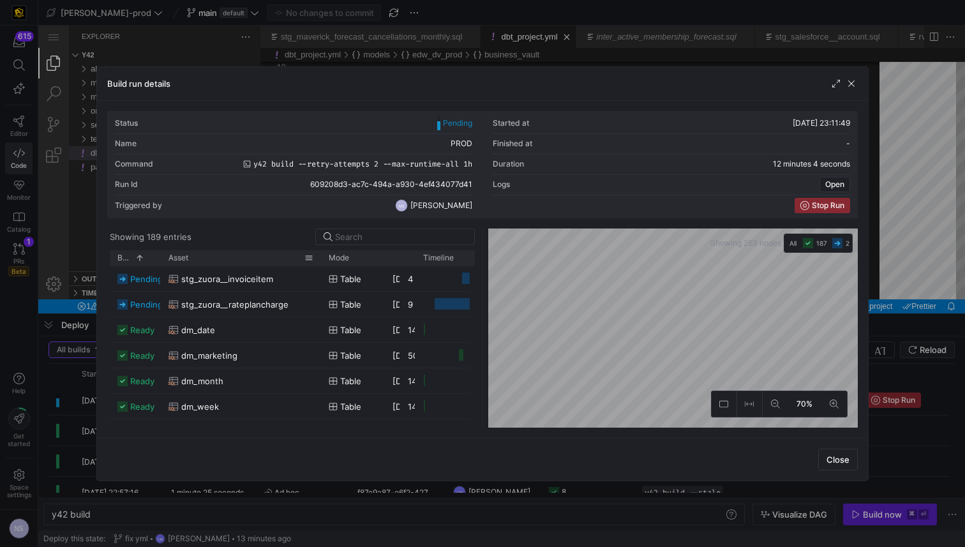
drag, startPoint x: 192, startPoint y: 259, endPoint x: 318, endPoint y: 260, distance: 126.3
click at [318, 260] on div at bounding box center [320, 257] width 5 height 15
click at [902, 307] on div at bounding box center [482, 273] width 965 height 547
